Goal: Navigation & Orientation: Find specific page/section

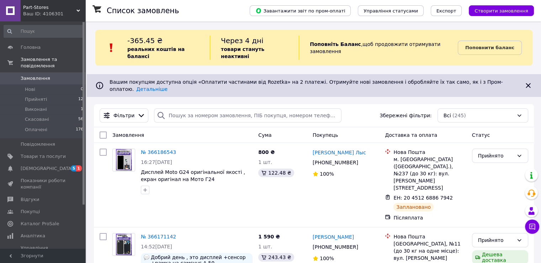
click at [56, 12] on div "Ваш ID: 4106301" at bounding box center [54, 14] width 62 height 6
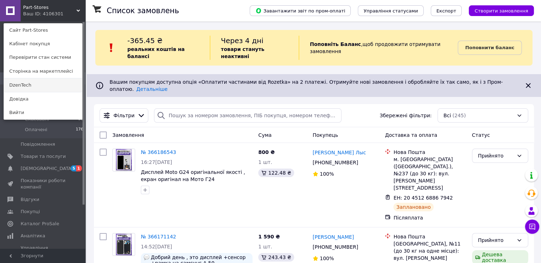
click at [58, 85] on link "DzenTech" at bounding box center [43, 85] width 78 height 14
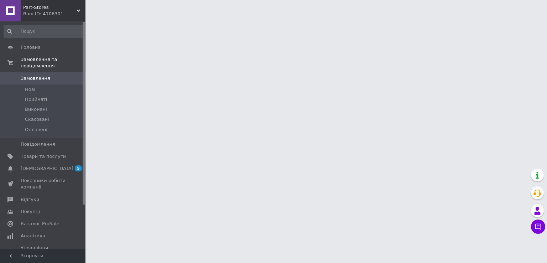
click at [51, 15] on div "Ваш ID: 4106301" at bounding box center [54, 14] width 62 height 6
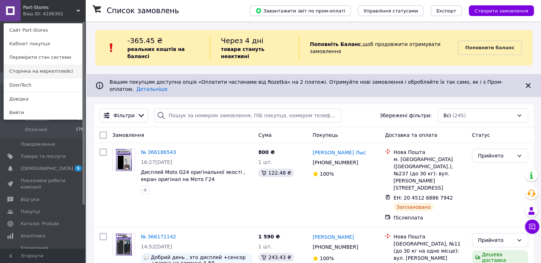
click at [56, 67] on link "Сторінка на маркетплейсі" at bounding box center [43, 71] width 78 height 14
